Goal: Information Seeking & Learning: Learn about a topic

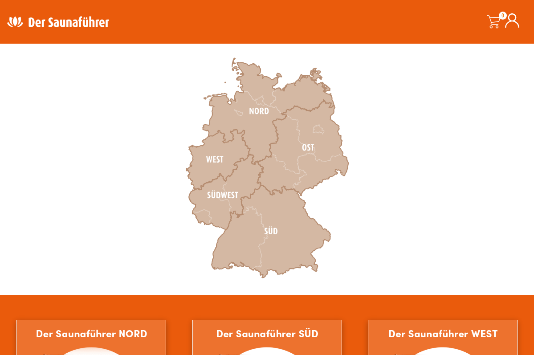
scroll to position [272, 0]
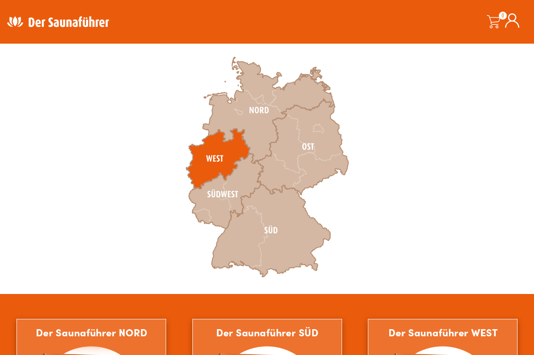
click at [221, 157] on icon at bounding box center [218, 159] width 64 height 61
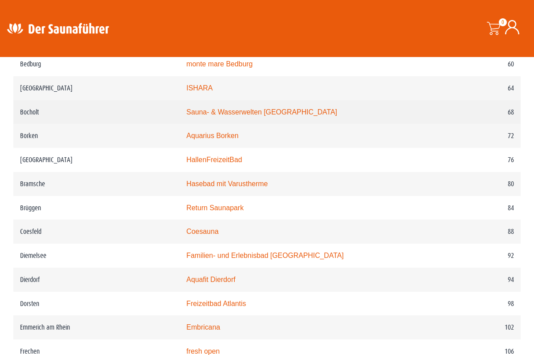
scroll to position [693, 0]
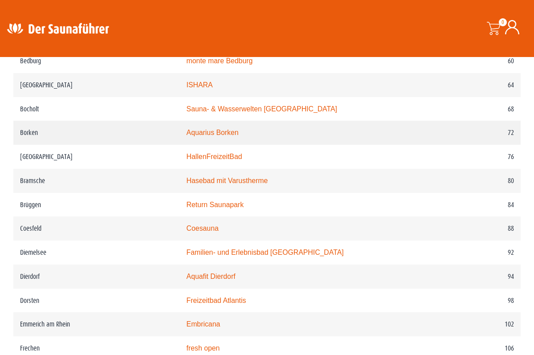
click at [216, 136] on link "Aquarius Borken" at bounding box center [212, 133] width 52 height 8
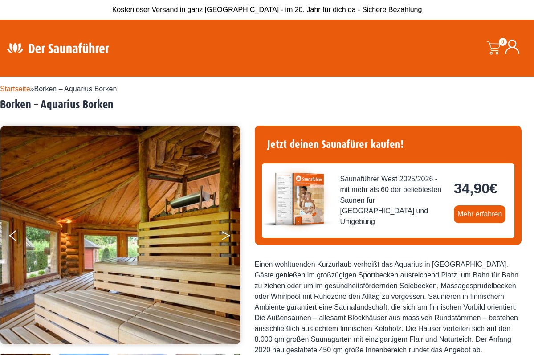
click at [221, 236] on button "Next" at bounding box center [232, 237] width 22 height 22
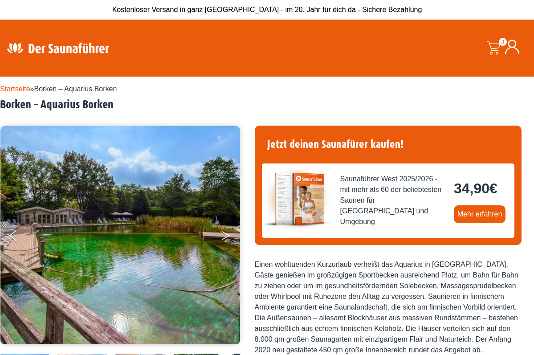
click at [221, 236] on button "Next" at bounding box center [232, 237] width 22 height 22
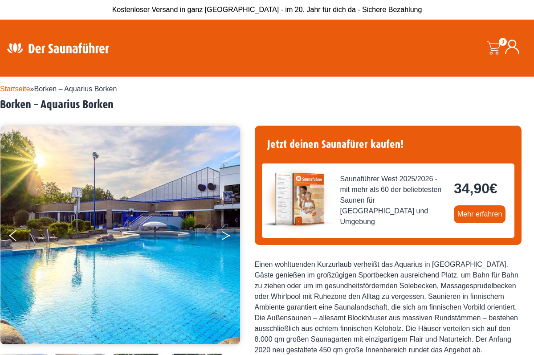
click at [221, 236] on button "Next" at bounding box center [232, 237] width 22 height 22
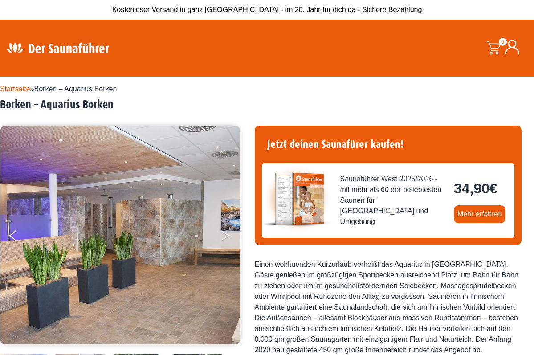
click at [221, 236] on button "Next" at bounding box center [232, 237] width 22 height 22
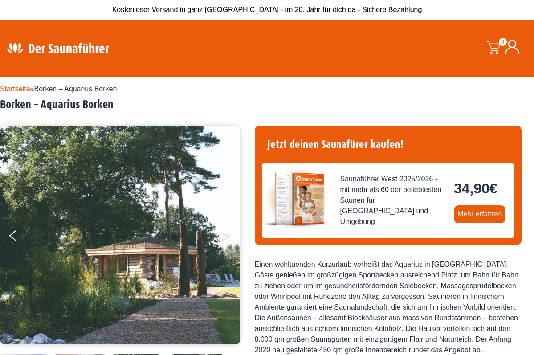
click at [221, 236] on button "Next" at bounding box center [232, 237] width 22 height 22
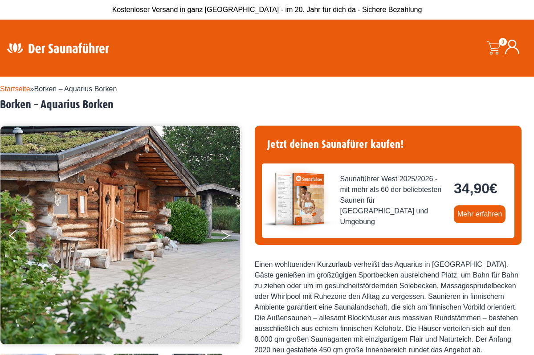
click at [221, 236] on button "Next" at bounding box center [232, 237] width 22 height 22
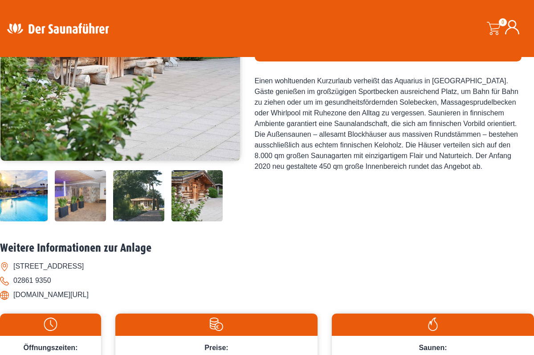
scroll to position [245, 0]
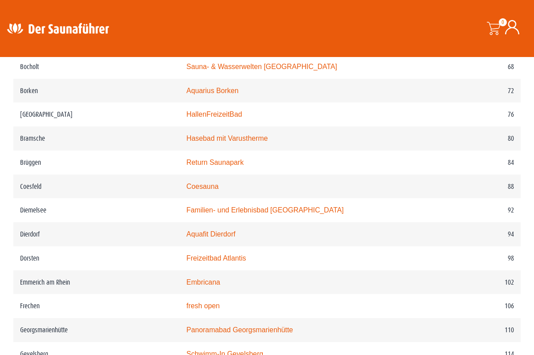
scroll to position [761, 0]
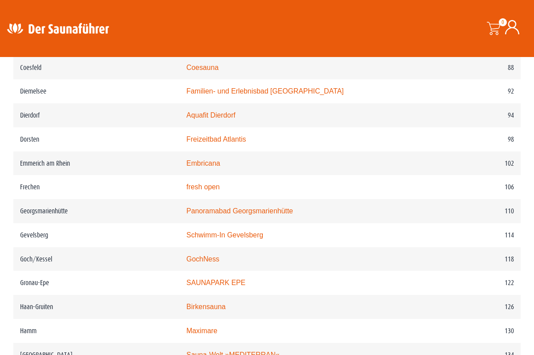
click at [265, 56] on td "Return Saunapark" at bounding box center [305, 44] width 250 height 24
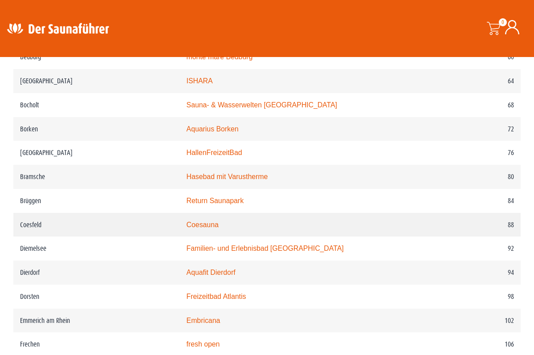
scroll to position [719, 0]
